Goal: Use online tool/utility: Utilize a website feature to perform a specific function

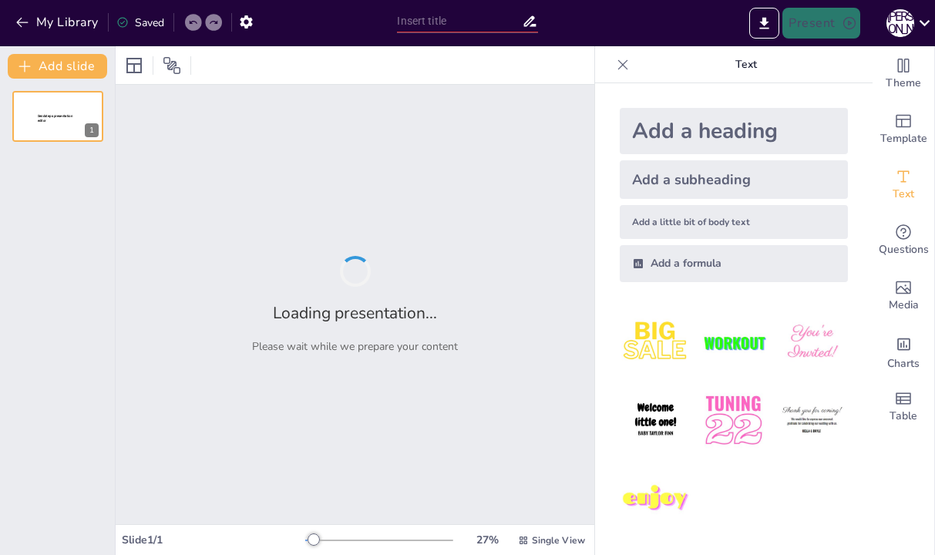
type input "Масштаби і регіональна специфіка технологічного шпигунства"
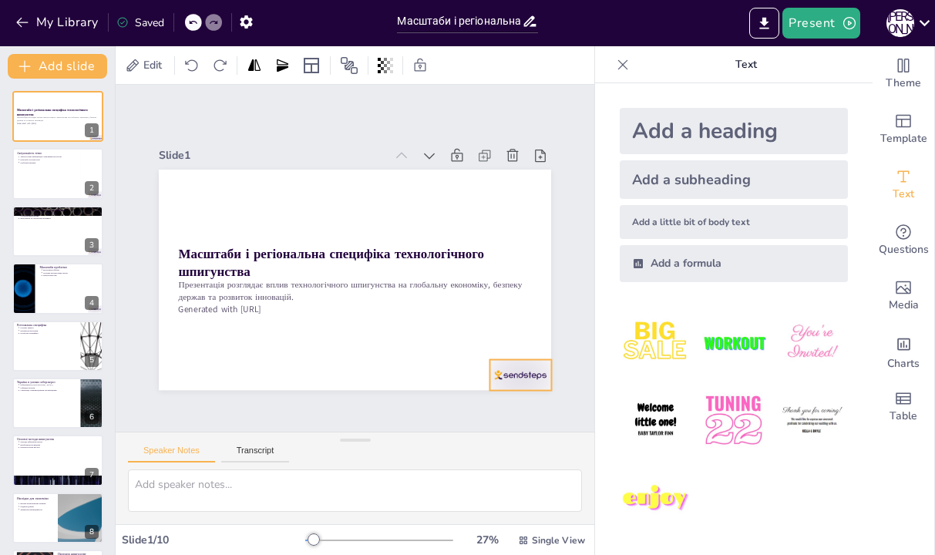
click at [365, 425] on div at bounding box center [336, 459] width 57 height 69
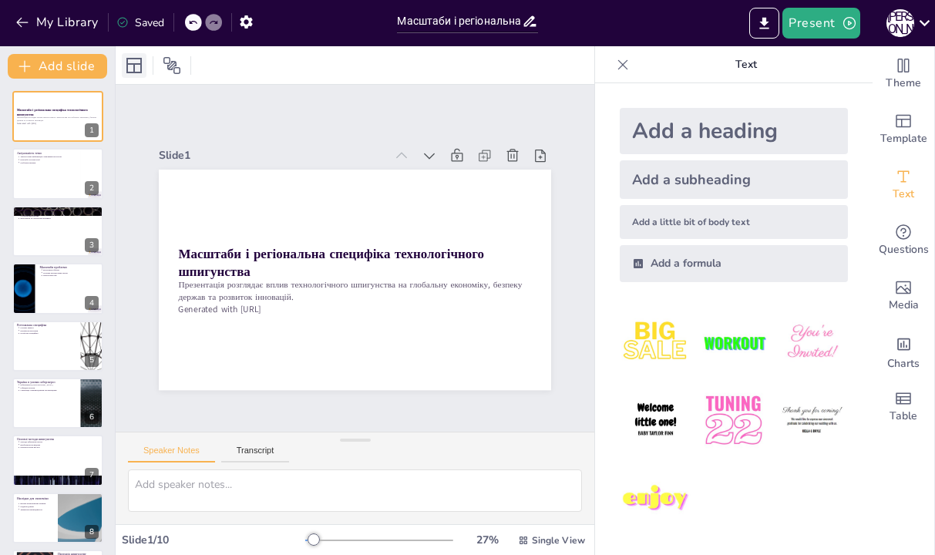
click at [141, 67] on icon at bounding box center [133, 65] width 15 height 15
click at [907, 78] on span "Theme" at bounding box center [902, 83] width 35 height 17
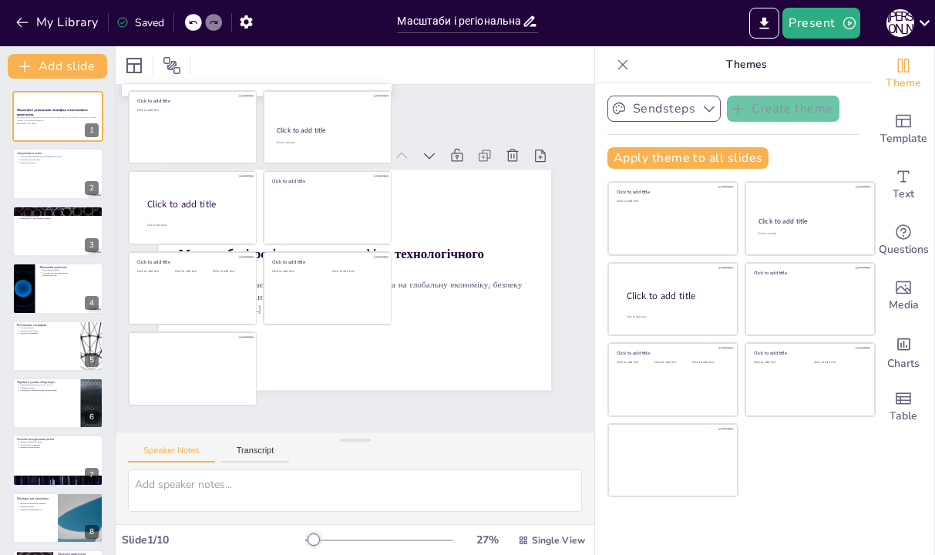
click at [636, 113] on button "Sendsteps" at bounding box center [663, 109] width 113 height 26
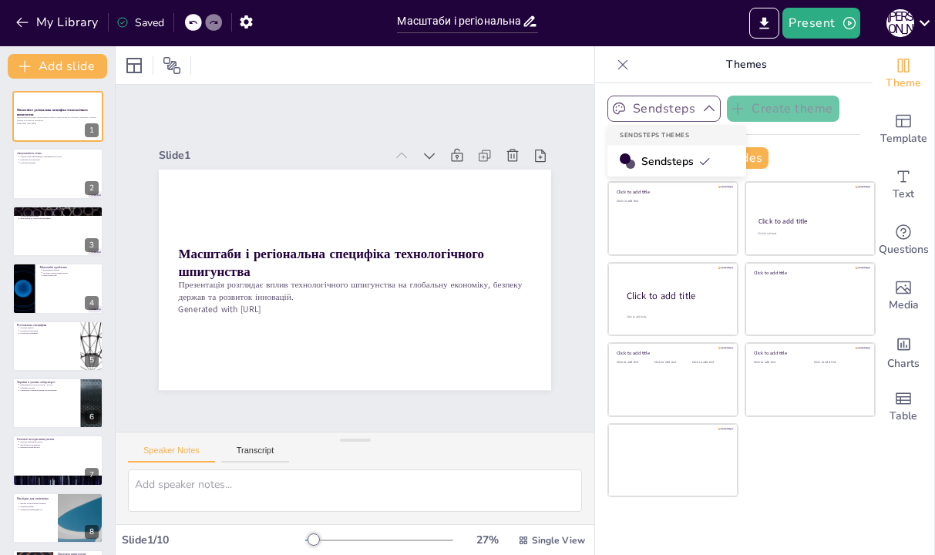
click at [664, 107] on button "Sendsteps" at bounding box center [663, 109] width 113 height 26
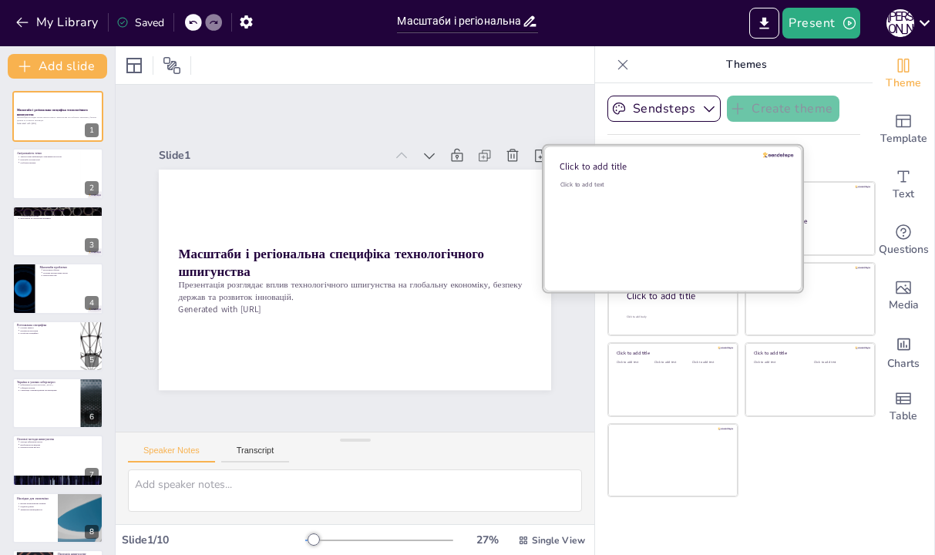
click at [684, 223] on div "Click to add text" at bounding box center [670, 228] width 220 height 96
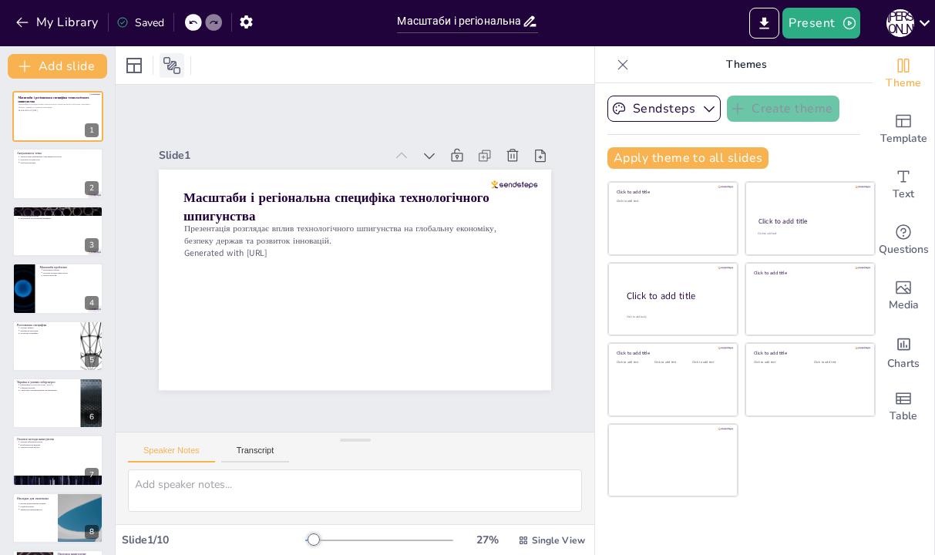
click at [180, 62] on icon at bounding box center [172, 65] width 18 height 18
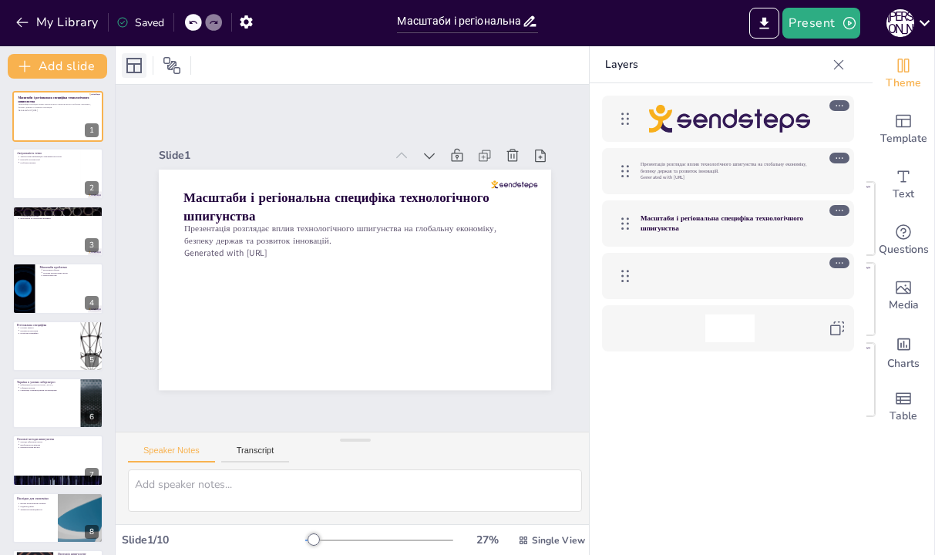
click at [134, 68] on icon at bounding box center [134, 65] width 18 height 18
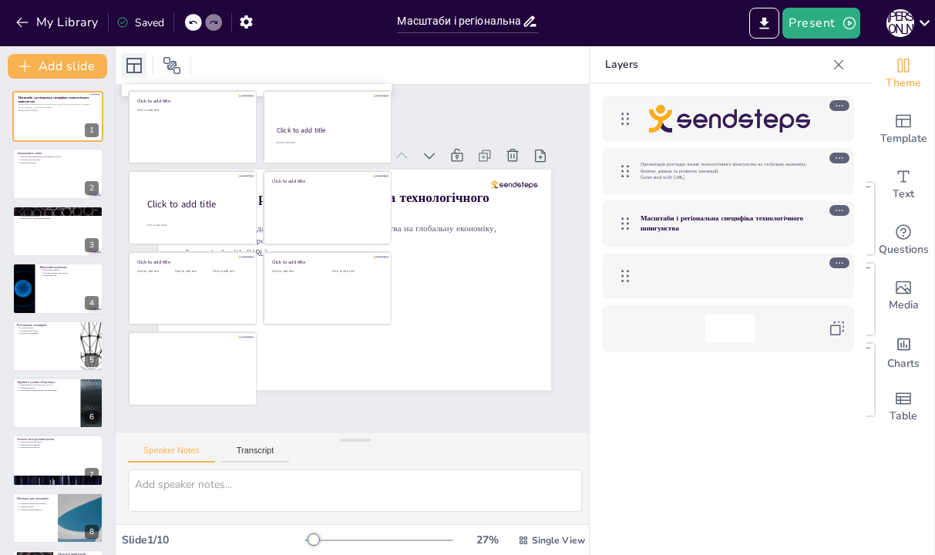
click at [135, 68] on icon at bounding box center [134, 65] width 18 height 18
